Goal: Transaction & Acquisition: Purchase product/service

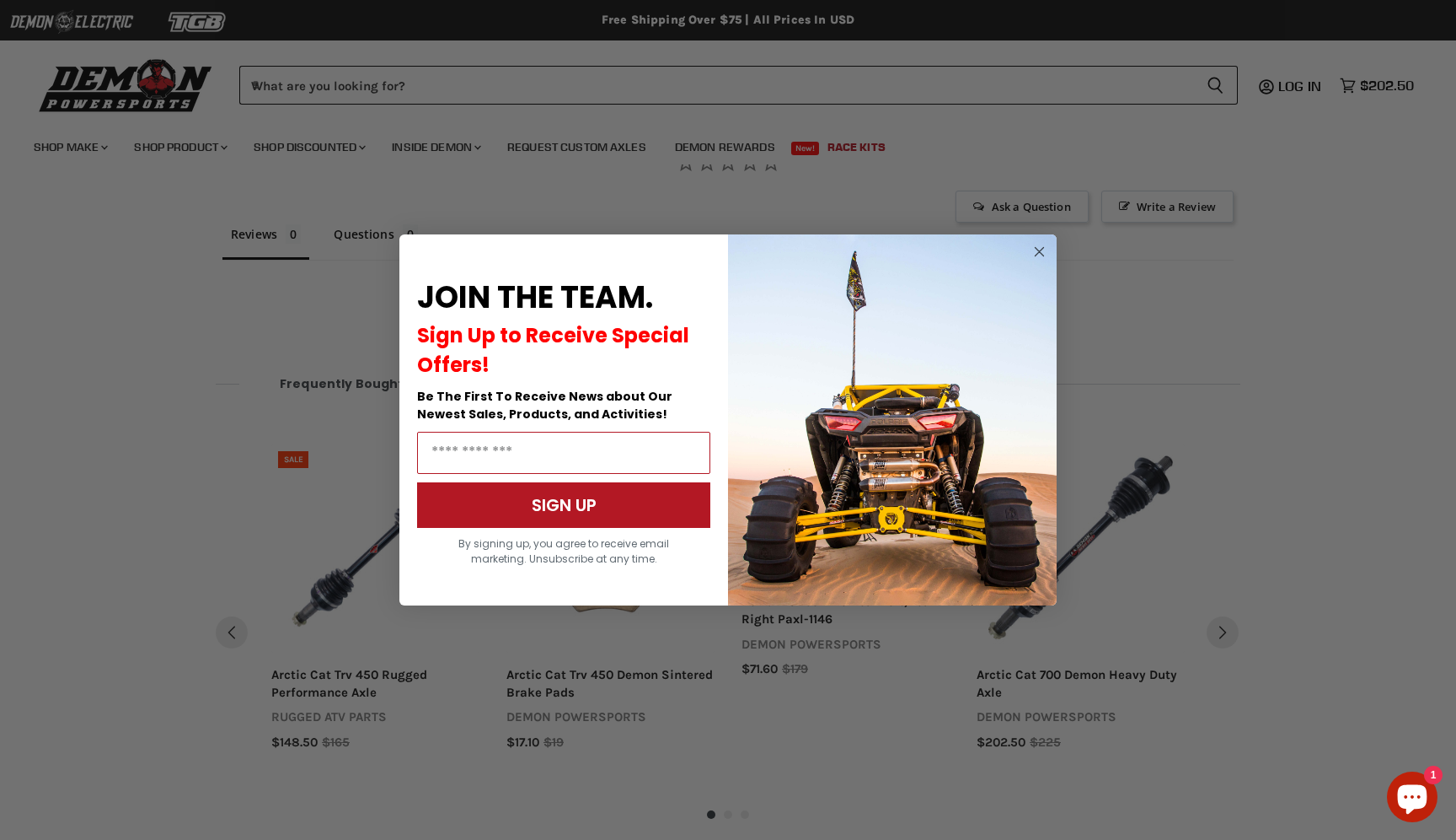
scroll to position [1210, 0]
